Goal: Task Accomplishment & Management: Use online tool/utility

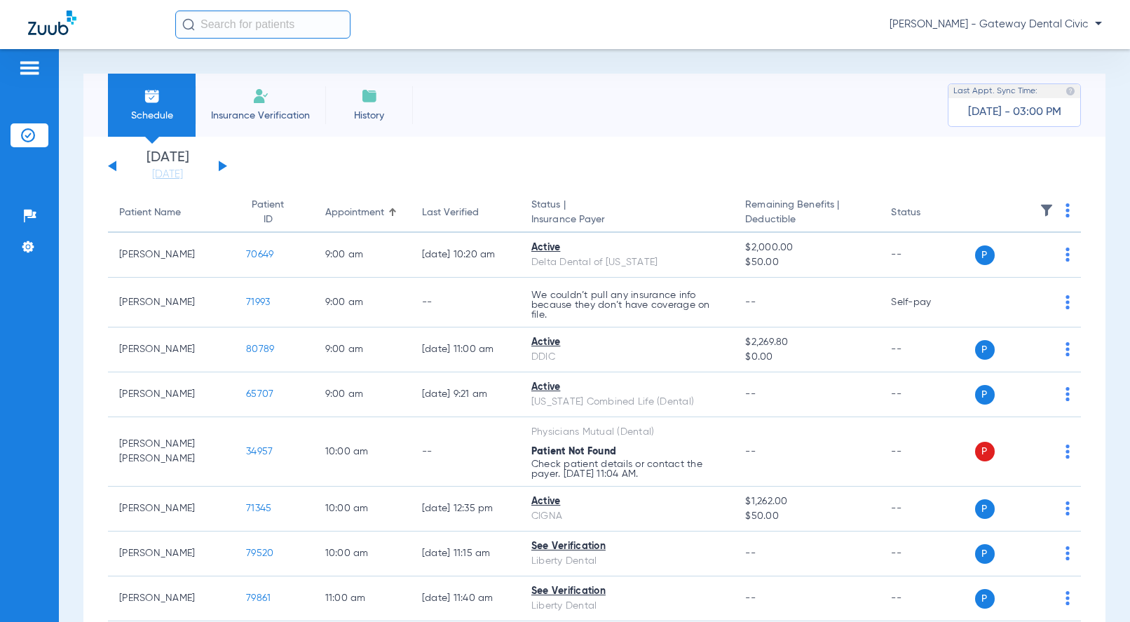
click at [1085, 25] on span "[PERSON_NAME] - Gateway Dental Civic" at bounding box center [995, 25] width 212 height 14
click at [1060, 42] on button "Account Selection" at bounding box center [1049, 50] width 101 height 28
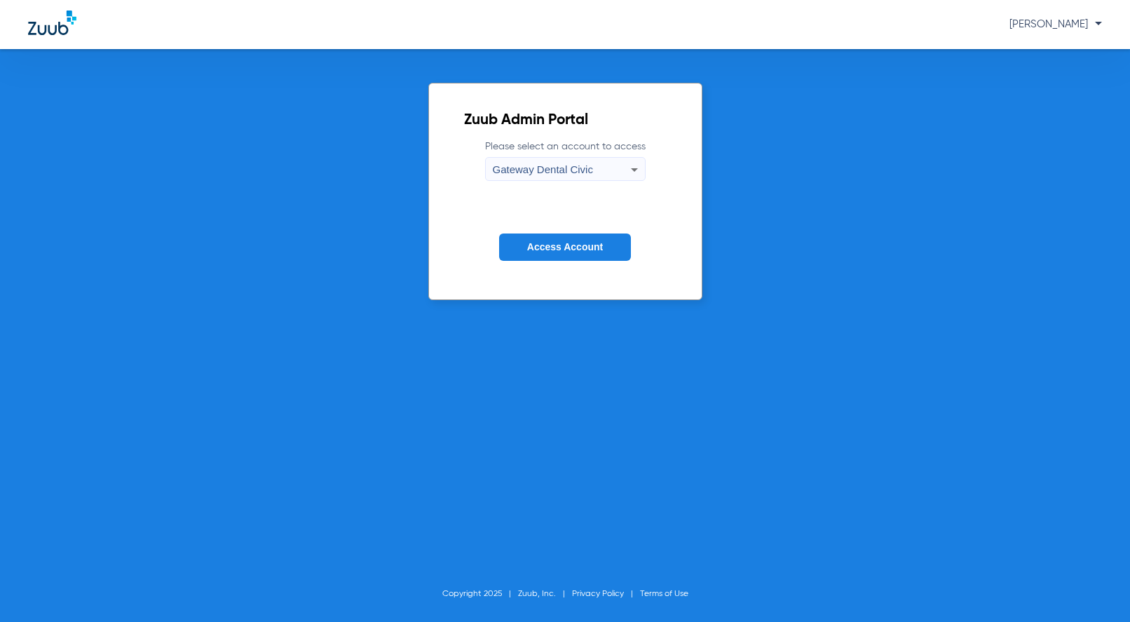
click at [582, 164] on span "Gateway Dental Civic" at bounding box center [543, 169] width 100 height 12
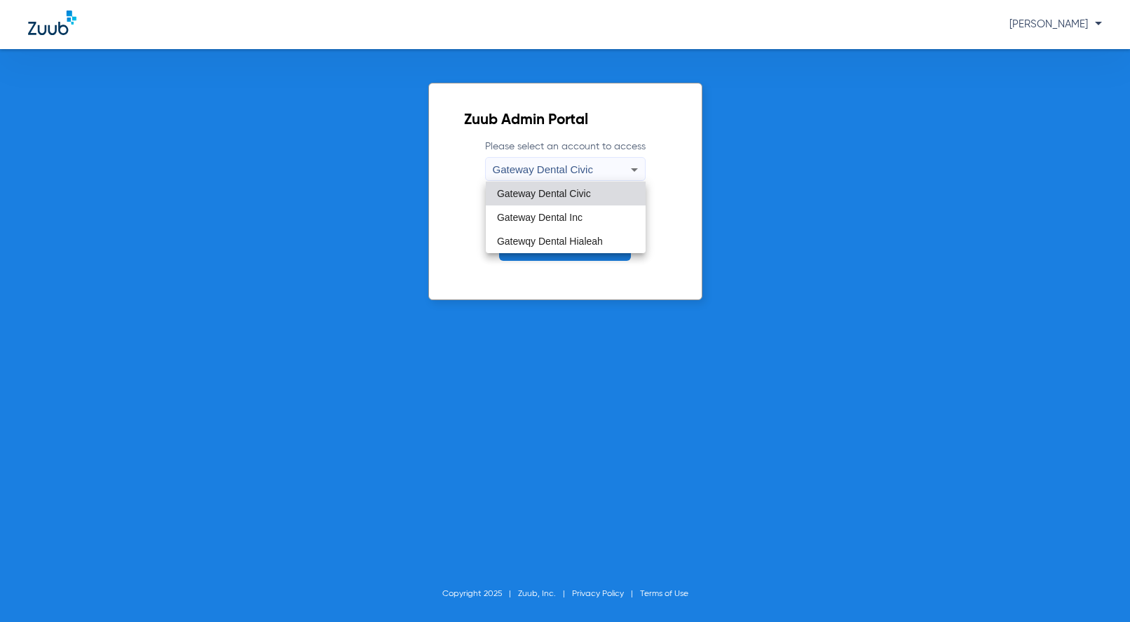
click at [581, 217] on span "Gateway Dental Inc" at bounding box center [539, 217] width 85 height 10
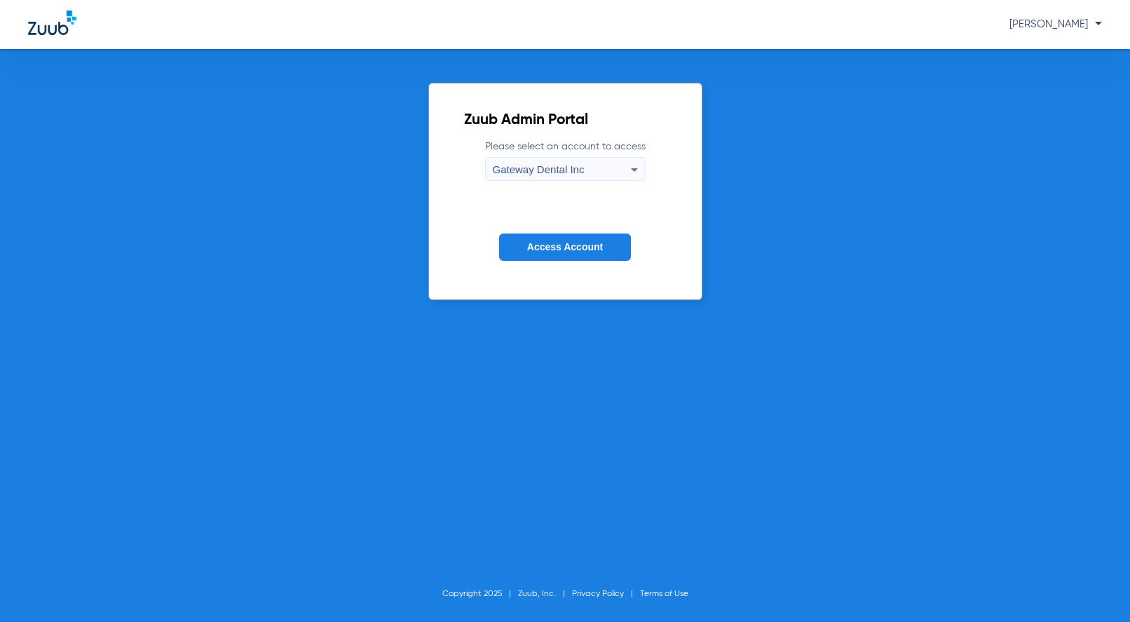
click at [576, 238] on button "Access Account" at bounding box center [565, 246] width 132 height 27
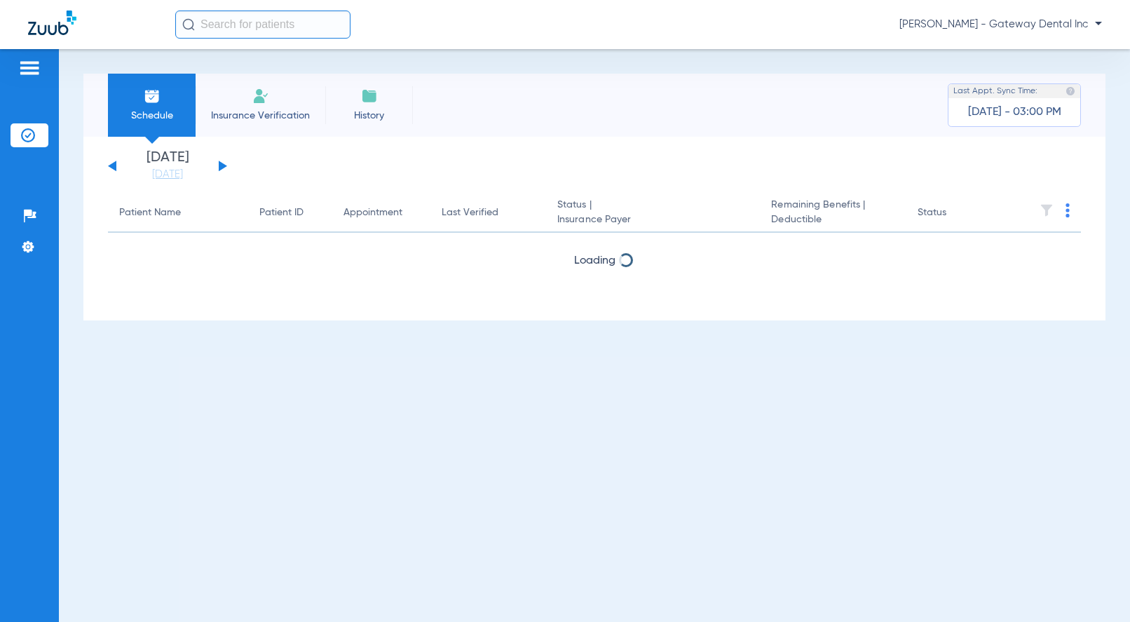
click at [219, 163] on button at bounding box center [223, 165] width 8 height 11
click at [221, 165] on button at bounding box center [223, 165] width 8 height 11
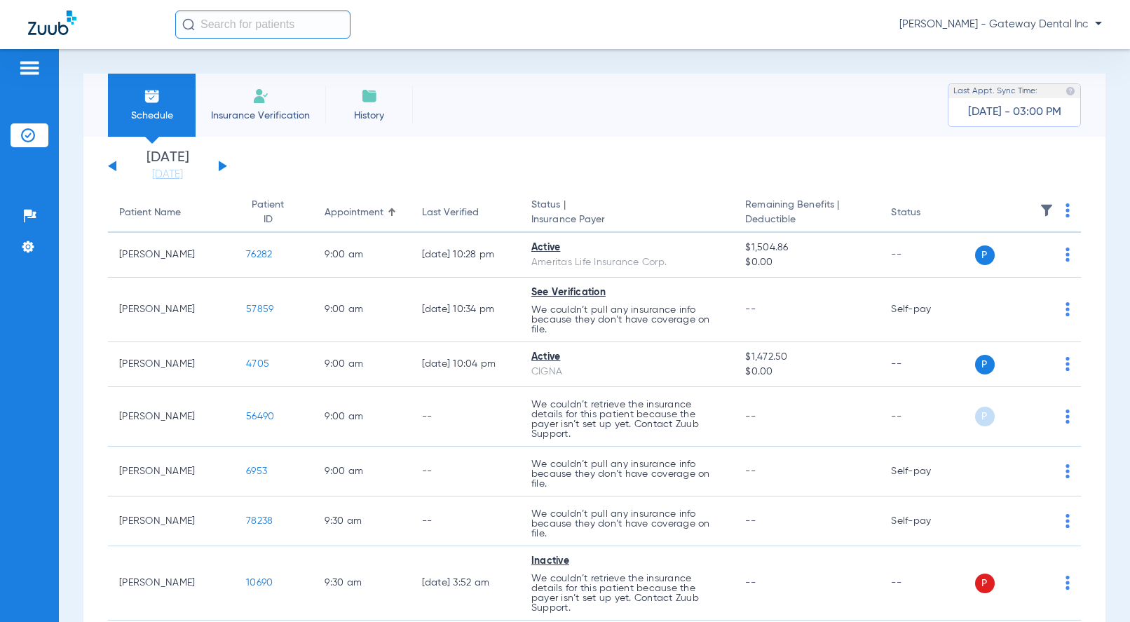
click at [1065, 207] on img at bounding box center [1067, 210] width 4 height 14
click at [989, 261] on span "Verify All" at bounding box center [1005, 266] width 84 height 10
